Goal: Browse casually: Explore the website without a specific task or goal

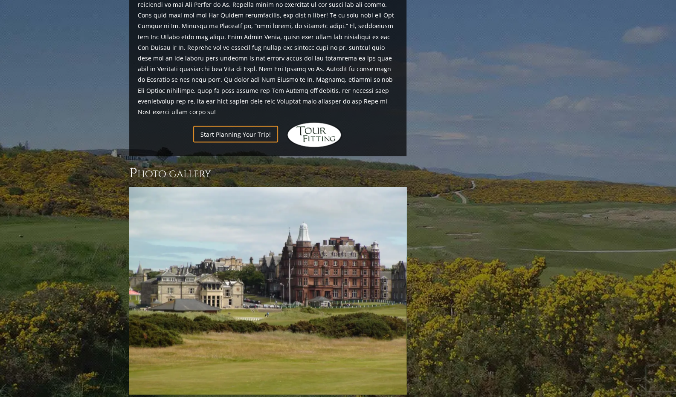
scroll to position [1108, 0]
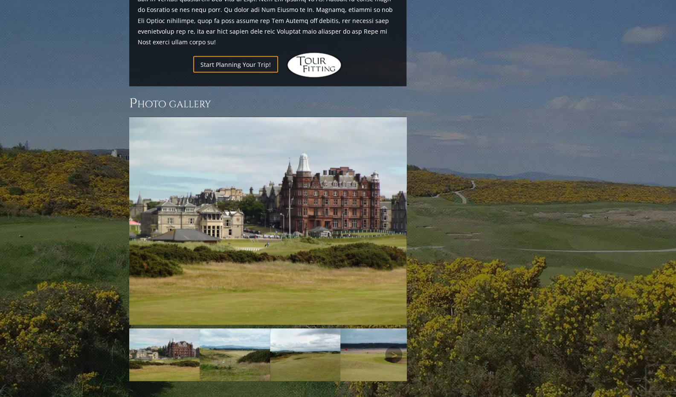
click at [176, 329] on img at bounding box center [164, 355] width 70 height 53
click at [209, 213] on img at bounding box center [267, 221] width 277 height 208
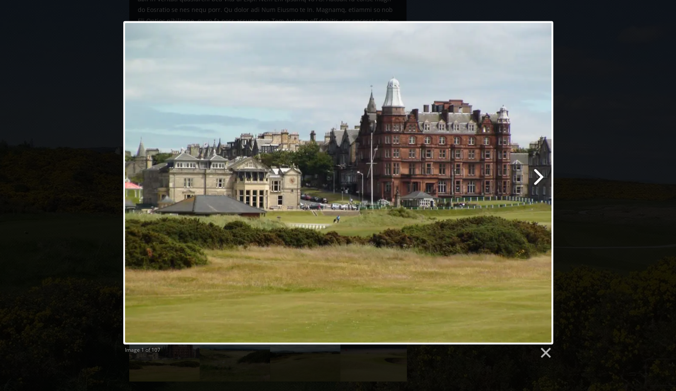
click at [542, 178] on link at bounding box center [414, 182] width 275 height 323
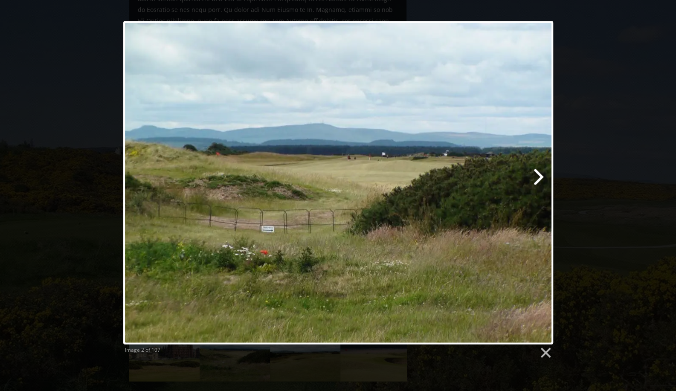
click at [540, 177] on link at bounding box center [414, 182] width 275 height 323
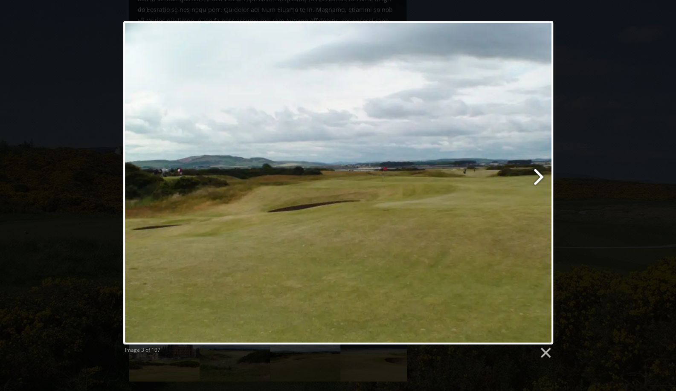
click at [540, 177] on link at bounding box center [414, 182] width 275 height 323
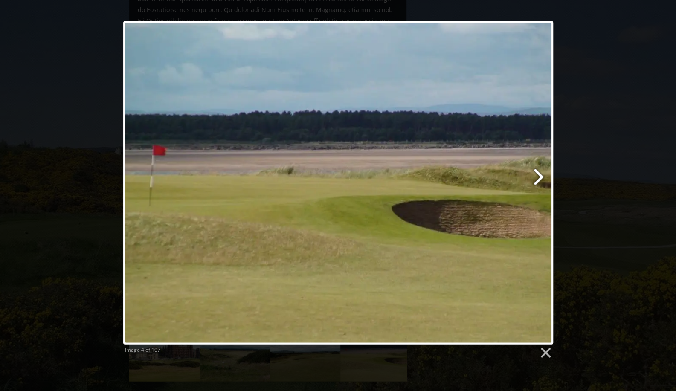
click at [540, 177] on link at bounding box center [414, 182] width 275 height 323
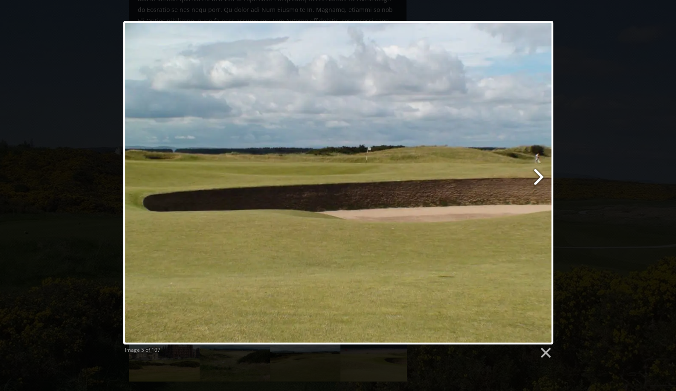
click at [540, 177] on link at bounding box center [414, 182] width 275 height 323
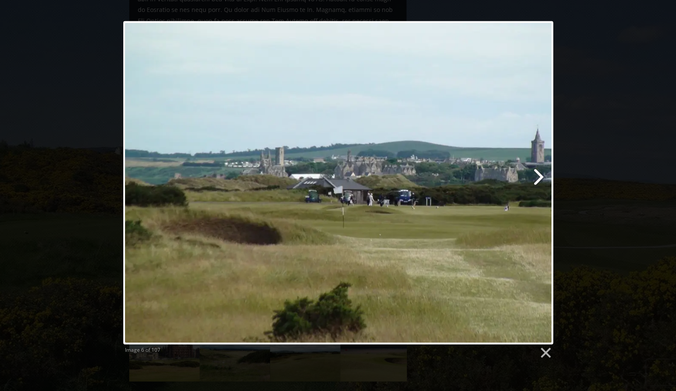
click at [540, 177] on link at bounding box center [414, 182] width 275 height 323
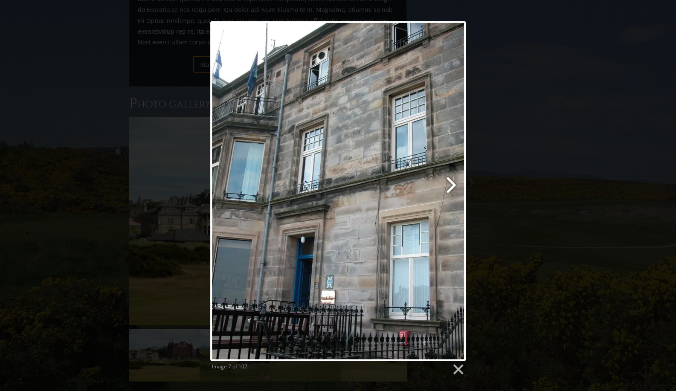
click at [446, 185] on link at bounding box center [383, 191] width 163 height 340
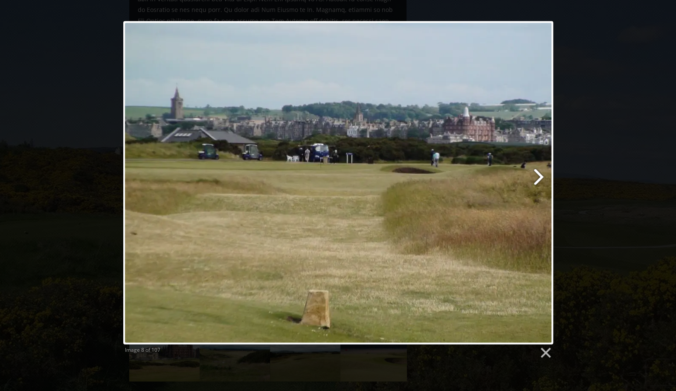
click at [536, 175] on link at bounding box center [414, 182] width 275 height 323
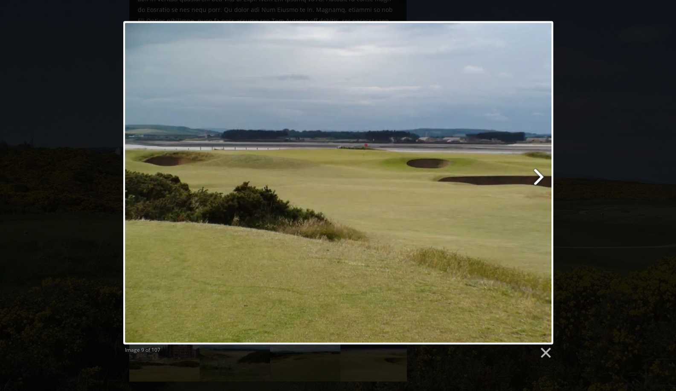
click at [536, 175] on link at bounding box center [414, 182] width 275 height 323
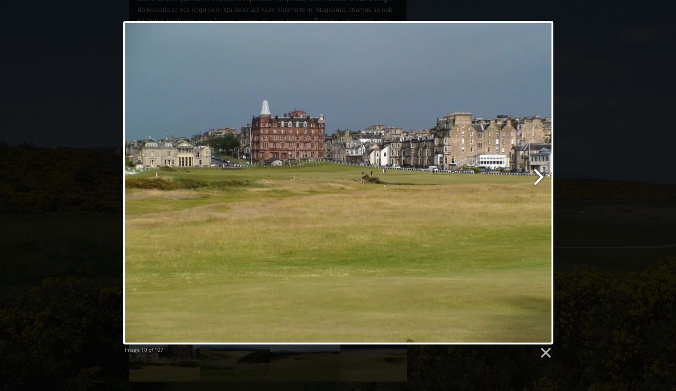
click at [536, 175] on link at bounding box center [414, 182] width 275 height 323
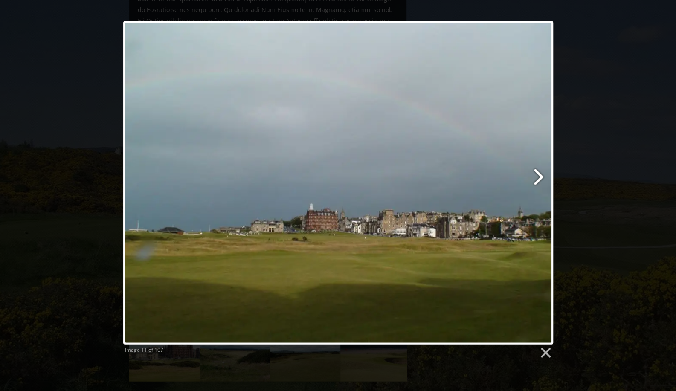
click at [536, 175] on link at bounding box center [414, 182] width 275 height 323
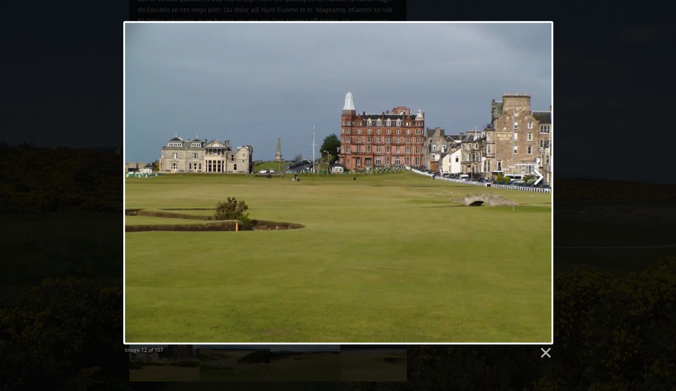
click at [536, 175] on link at bounding box center [414, 182] width 275 height 323
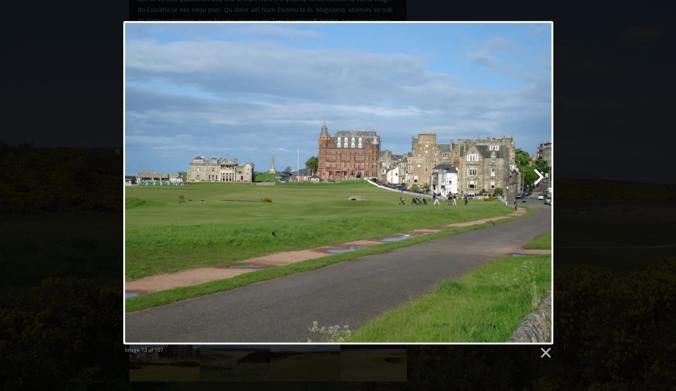
click at [536, 175] on link at bounding box center [414, 182] width 275 height 323
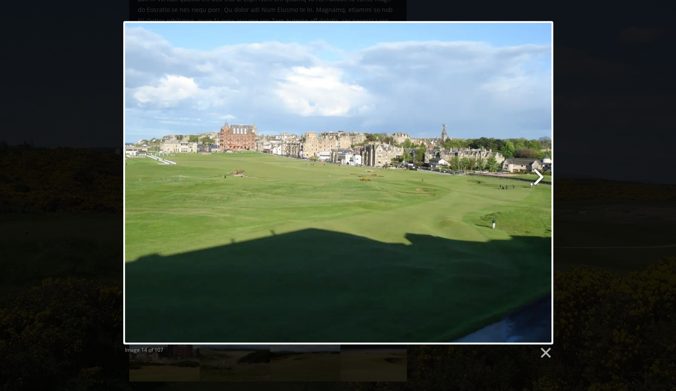
click at [536, 175] on link at bounding box center [414, 182] width 275 height 323
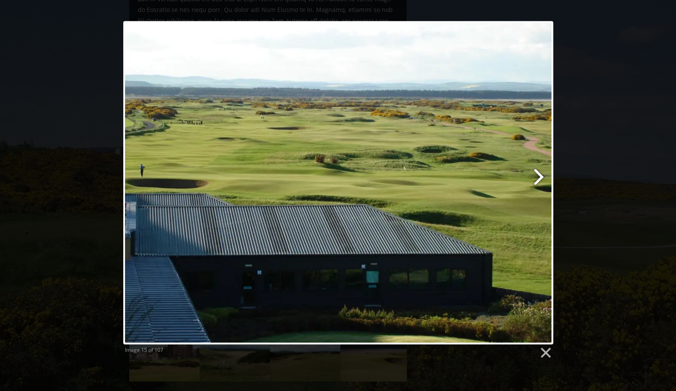
click at [536, 175] on link at bounding box center [414, 182] width 275 height 323
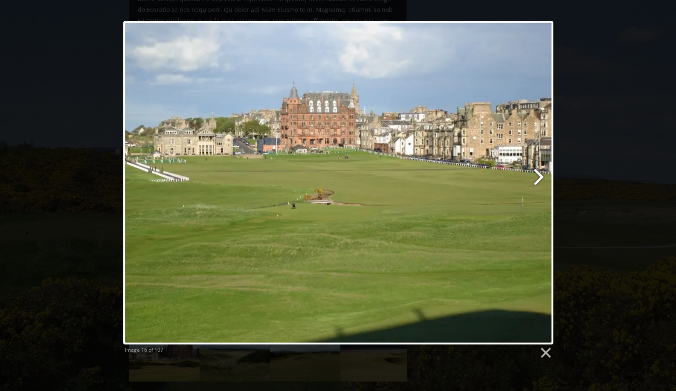
click at [536, 175] on link at bounding box center [414, 182] width 275 height 323
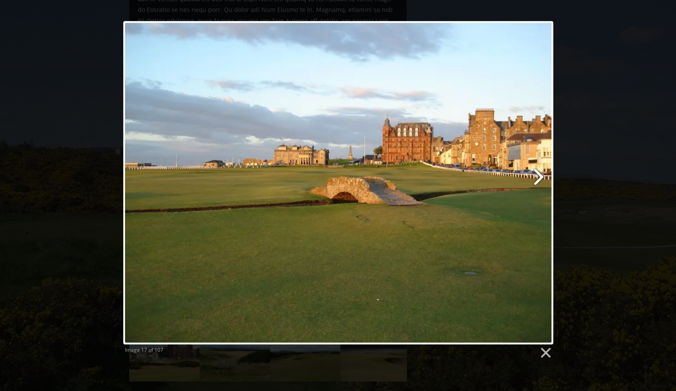
click at [536, 175] on link at bounding box center [414, 182] width 275 height 323
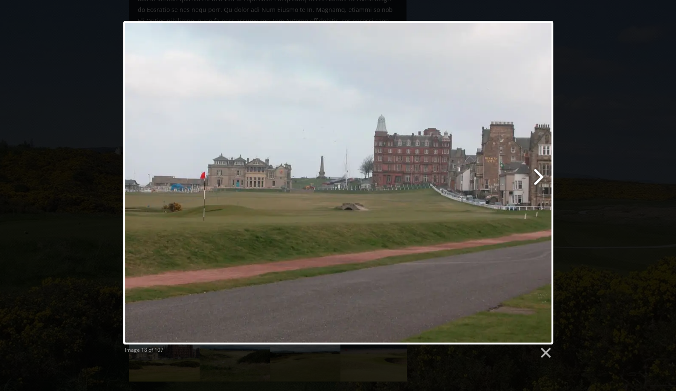
click at [536, 175] on link at bounding box center [414, 182] width 275 height 323
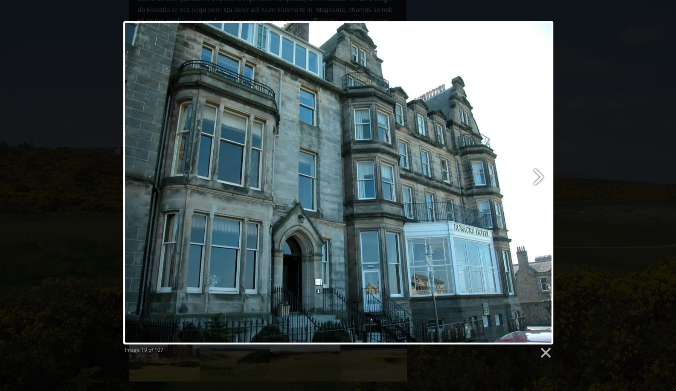
click at [536, 175] on link at bounding box center [414, 182] width 275 height 323
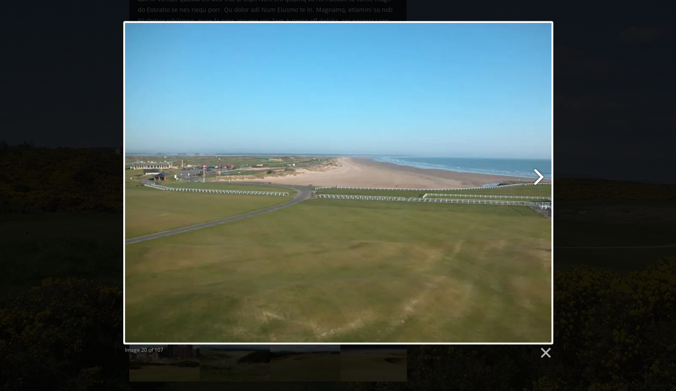
click at [536, 175] on link at bounding box center [414, 182] width 275 height 323
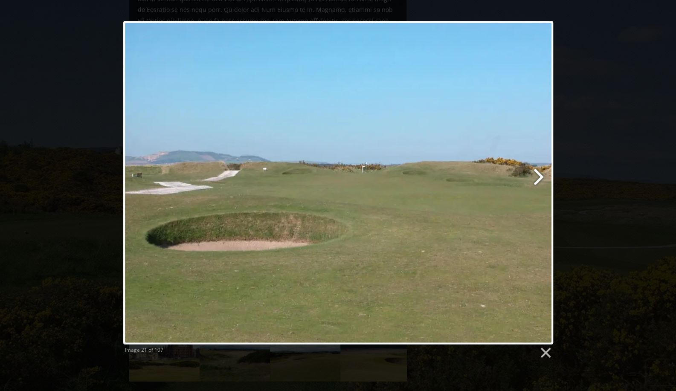
click at [536, 175] on link at bounding box center [414, 182] width 275 height 323
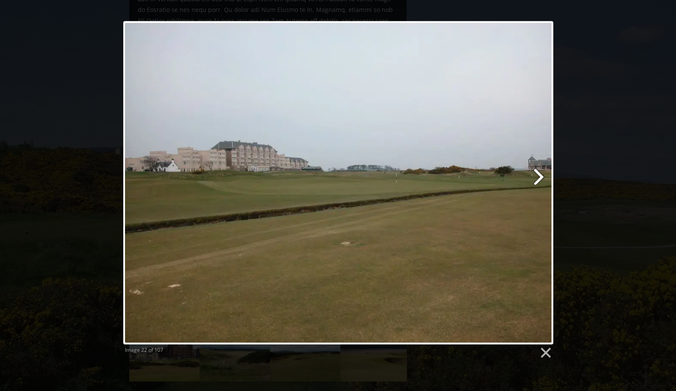
click at [536, 175] on link at bounding box center [414, 182] width 275 height 323
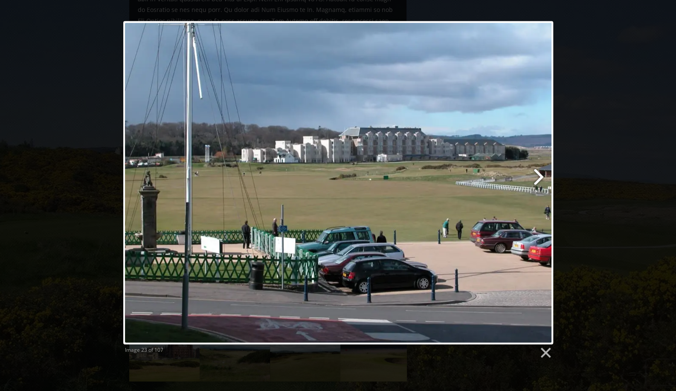
click at [536, 175] on link at bounding box center [414, 182] width 275 height 323
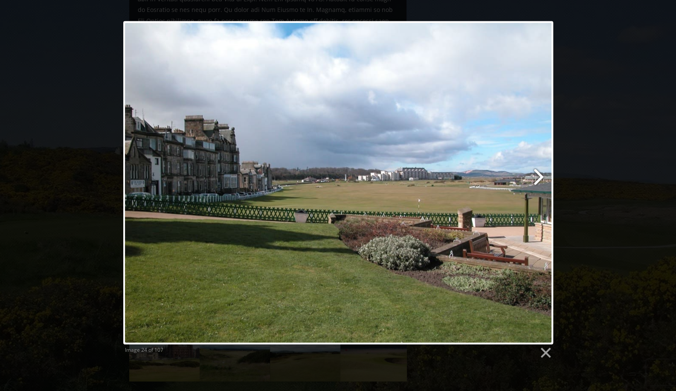
click at [536, 175] on link at bounding box center [414, 182] width 275 height 323
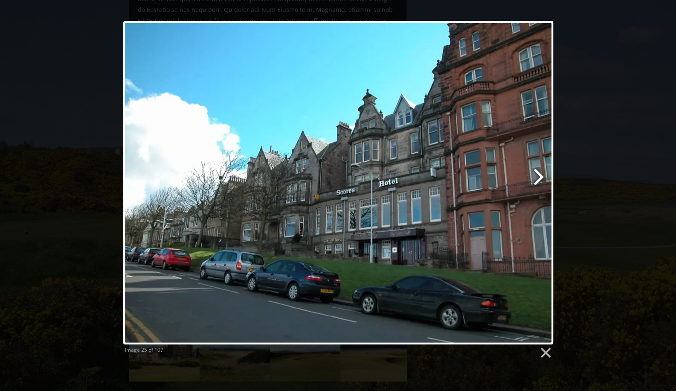
click at [536, 175] on link at bounding box center [414, 182] width 275 height 323
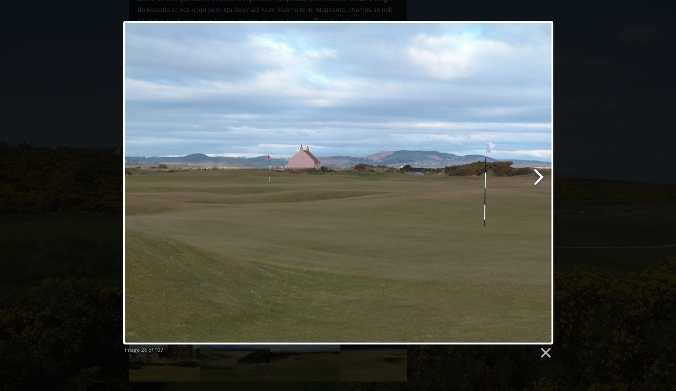
click at [536, 175] on link at bounding box center [414, 182] width 275 height 323
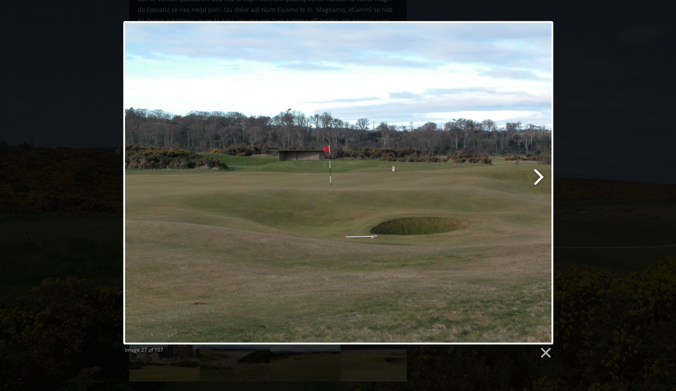
click at [536, 175] on link at bounding box center [414, 182] width 275 height 323
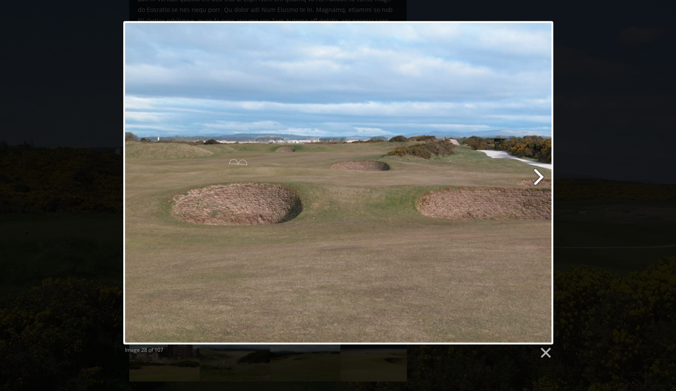
click at [536, 175] on link at bounding box center [414, 182] width 275 height 323
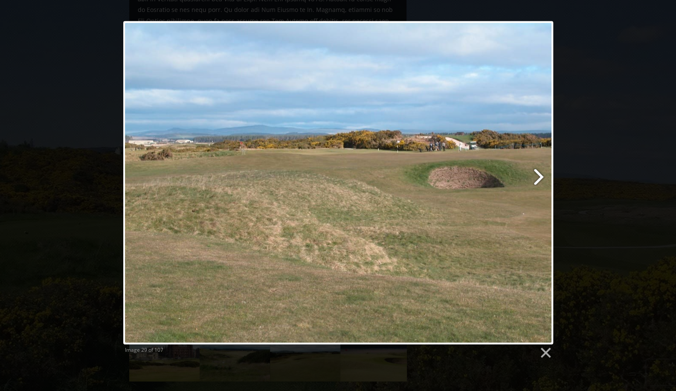
click at [536, 175] on link at bounding box center [414, 182] width 275 height 323
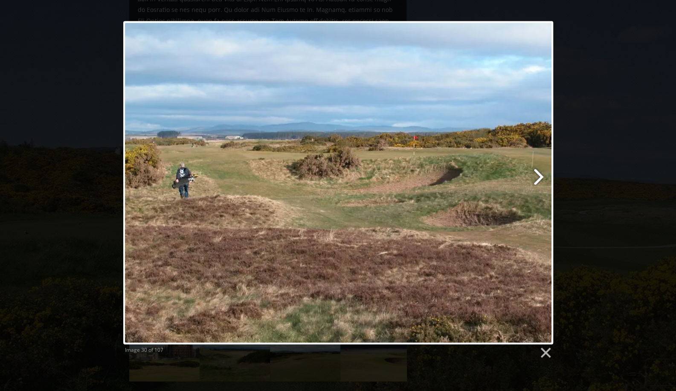
click at [536, 175] on link at bounding box center [414, 182] width 275 height 323
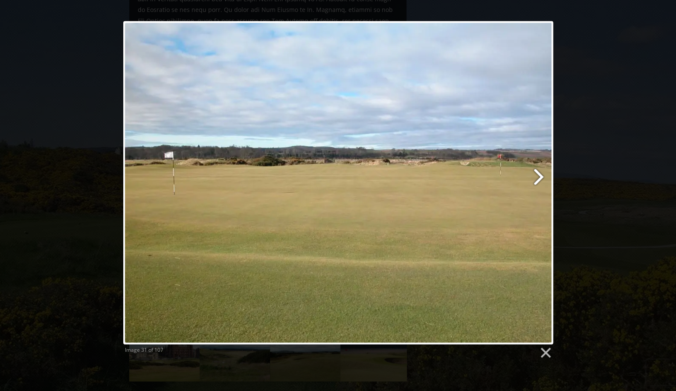
click at [536, 175] on link at bounding box center [414, 182] width 275 height 323
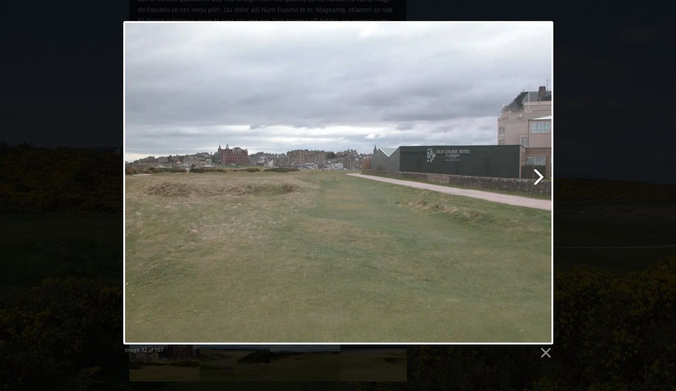
click at [536, 175] on link at bounding box center [414, 182] width 275 height 323
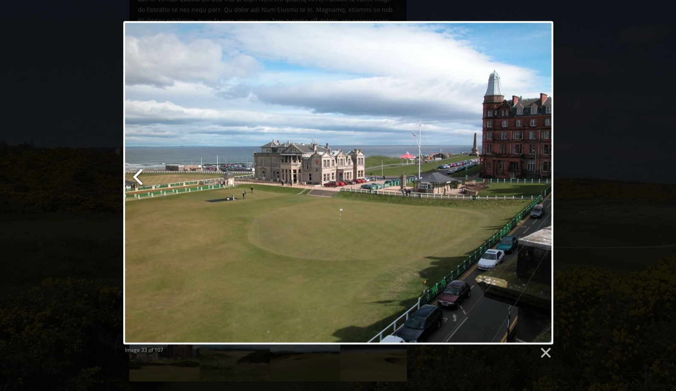
click at [140, 183] on link at bounding box center [196, 182] width 146 height 323
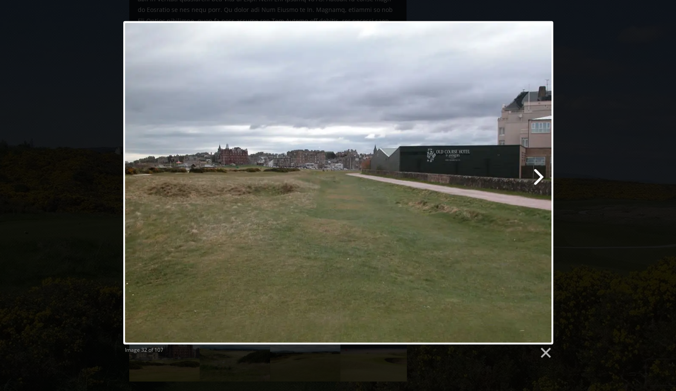
click at [535, 179] on link at bounding box center [414, 182] width 275 height 323
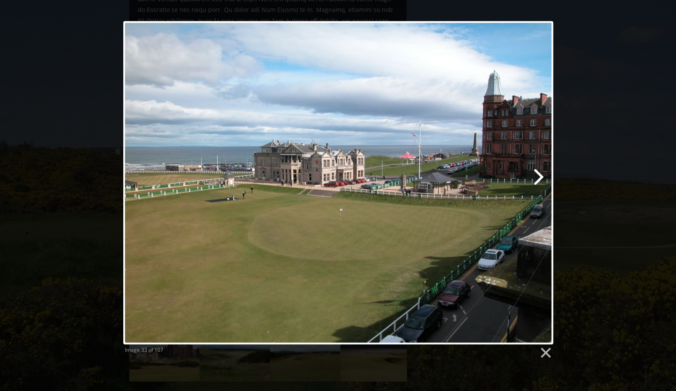
click at [535, 175] on link at bounding box center [414, 182] width 275 height 323
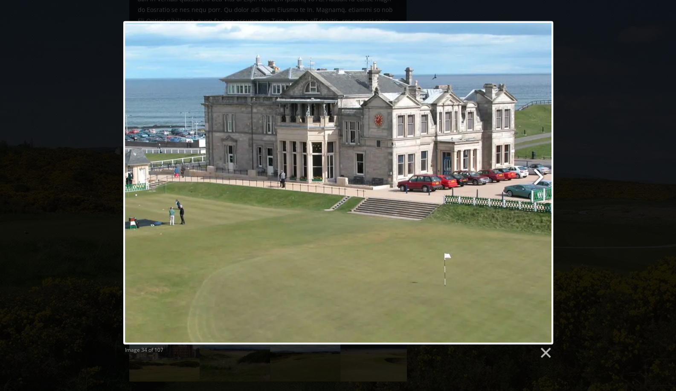
click at [535, 175] on link at bounding box center [414, 182] width 275 height 323
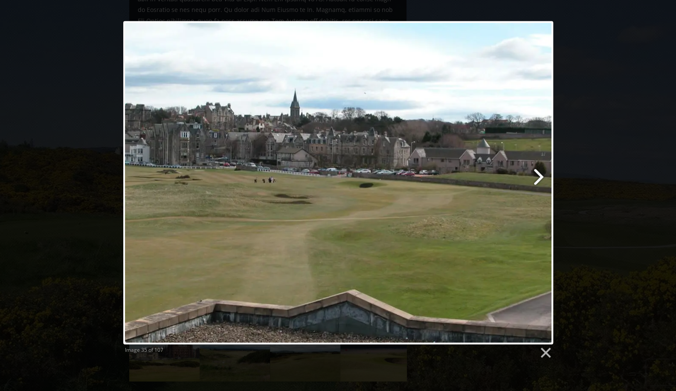
click at [535, 175] on link at bounding box center [414, 182] width 275 height 323
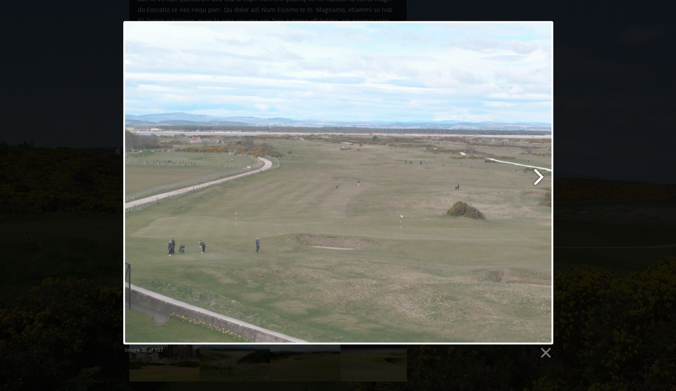
click at [535, 175] on link at bounding box center [414, 182] width 275 height 323
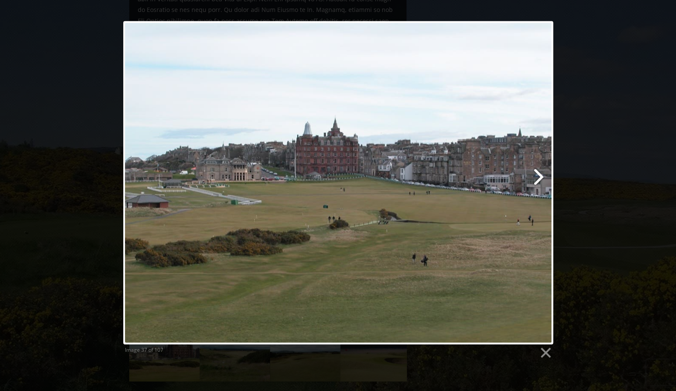
click at [535, 175] on link at bounding box center [414, 182] width 275 height 323
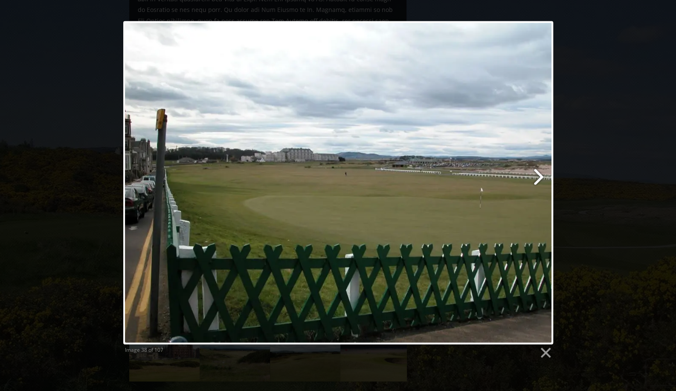
click at [535, 175] on link at bounding box center [414, 182] width 275 height 323
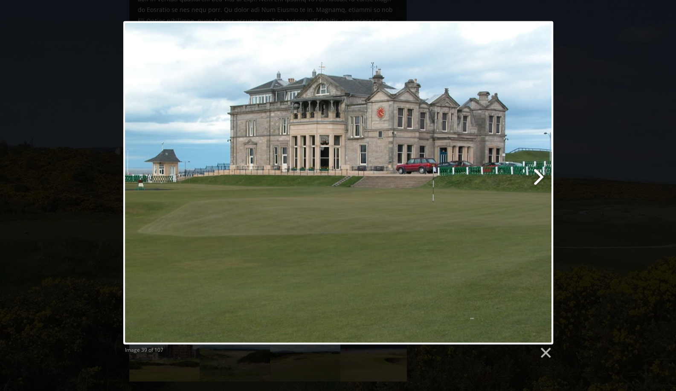
click at [535, 175] on link at bounding box center [414, 182] width 275 height 323
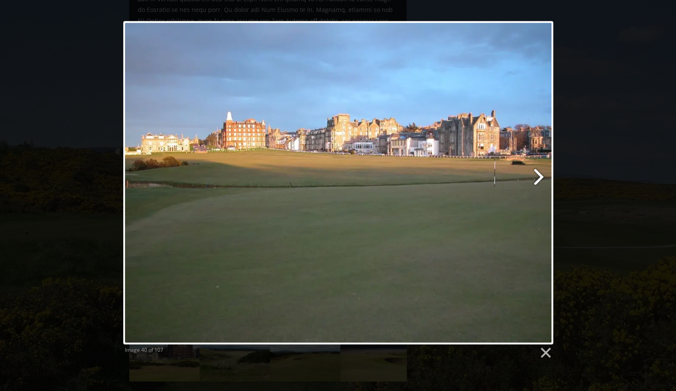
click at [535, 175] on link at bounding box center [414, 182] width 275 height 323
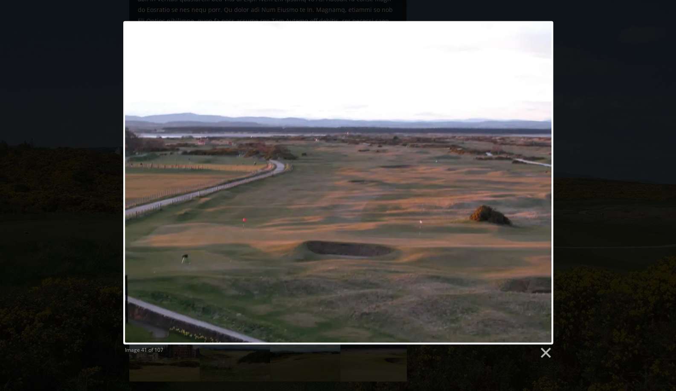
click at [552, 354] on div "Image 41 of 107" at bounding box center [338, 351] width 430 height 15
click at [543, 353] on link at bounding box center [544, 353] width 13 height 13
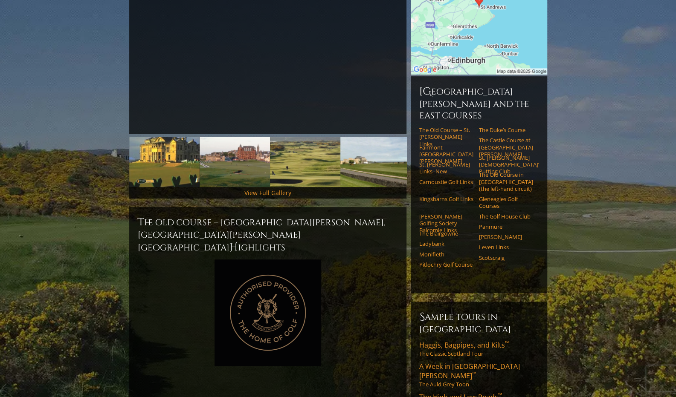
scroll to position [0, 0]
